Goal: Task Accomplishment & Management: Manage account settings

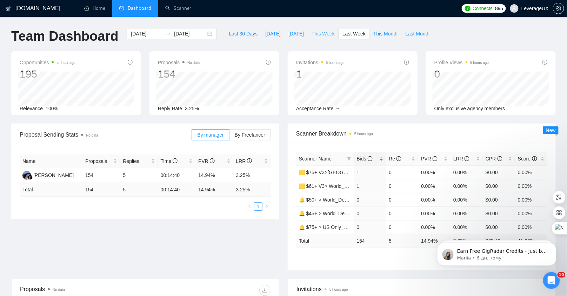
click at [318, 36] on span "This Week" at bounding box center [322, 34] width 23 height 8
type input "[DATE]"
click at [371, 157] on icon "info-circle" at bounding box center [370, 158] width 5 height 5
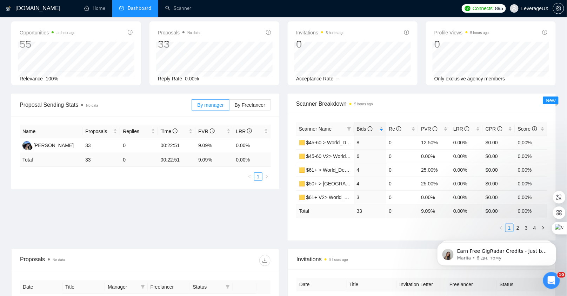
scroll to position [41, 0]
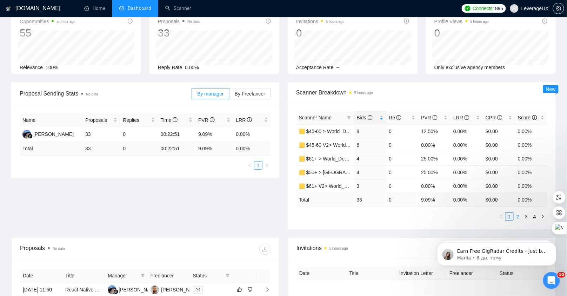
click at [519, 217] on link "2" at bounding box center [518, 217] width 8 height 8
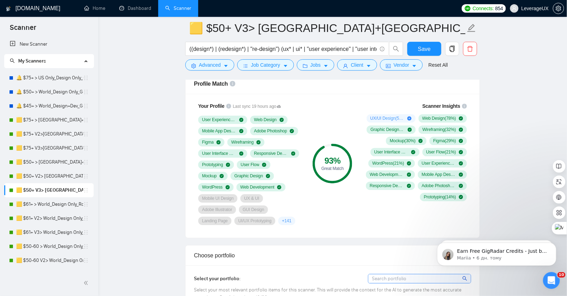
scroll to position [545, 0]
